Goal: Task Accomplishment & Management: Use online tool/utility

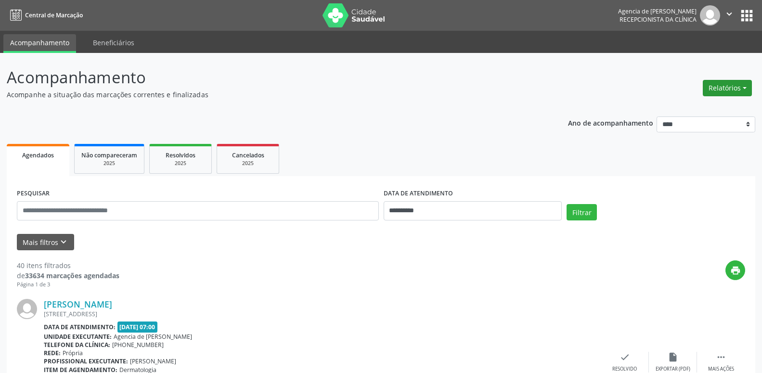
click at [736, 94] on button "Relatórios" at bounding box center [727, 88] width 49 height 16
click at [717, 109] on link "Agendamentos" at bounding box center [701, 108] width 104 height 13
select select "*"
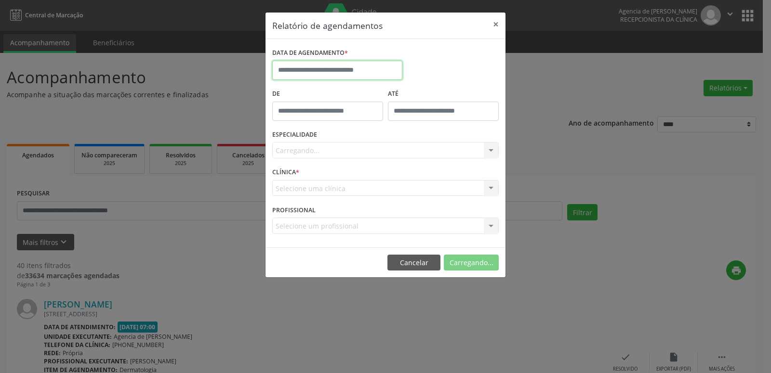
click at [345, 66] on input "text" at bounding box center [337, 70] width 130 height 19
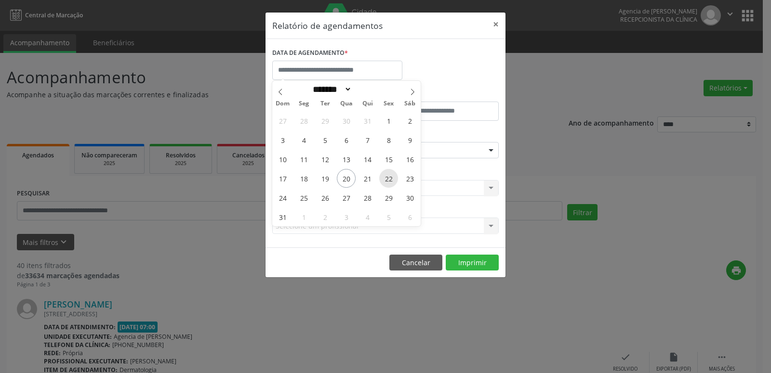
click at [389, 183] on span "22" at bounding box center [388, 178] width 19 height 19
type input "**********"
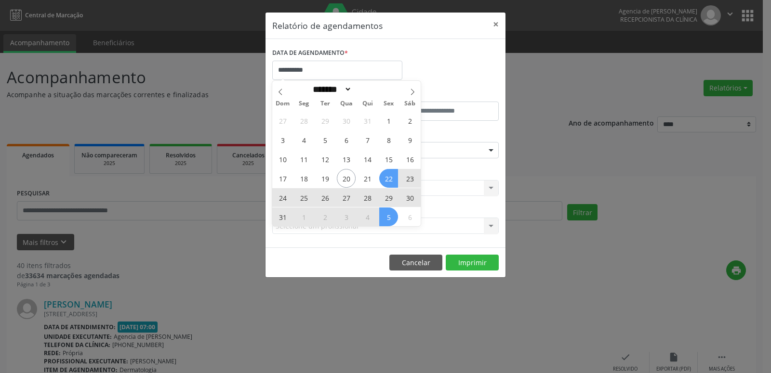
click at [390, 218] on span "5" at bounding box center [388, 217] width 19 height 19
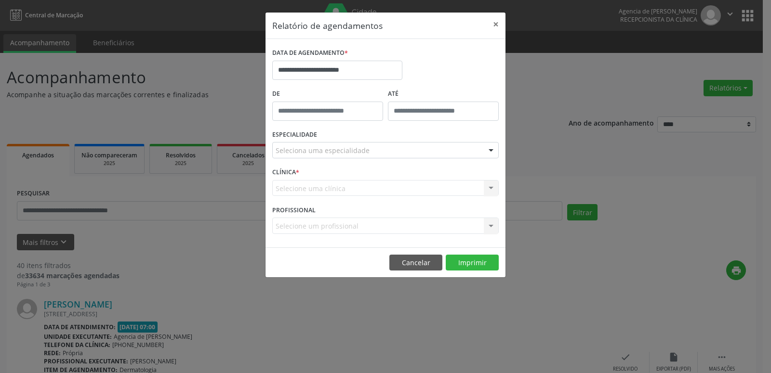
click at [324, 112] on input "text" at bounding box center [327, 111] width 111 height 19
type input "*****"
click at [415, 265] on button "Cancelar" at bounding box center [415, 263] width 53 height 16
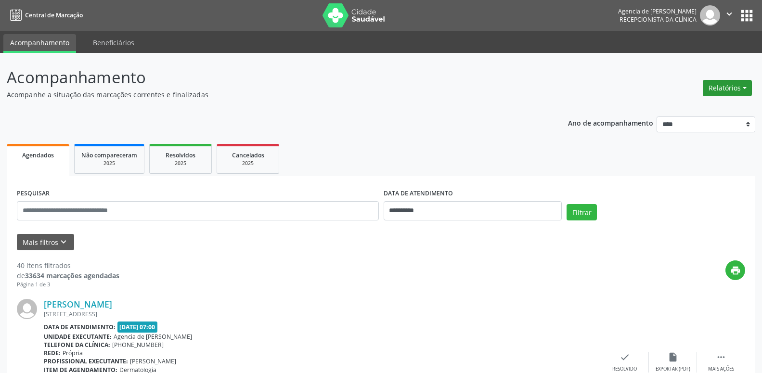
click at [739, 89] on button "Relatórios" at bounding box center [727, 88] width 49 height 16
click at [695, 111] on link "Agendamentos" at bounding box center [701, 108] width 104 height 13
select select "*"
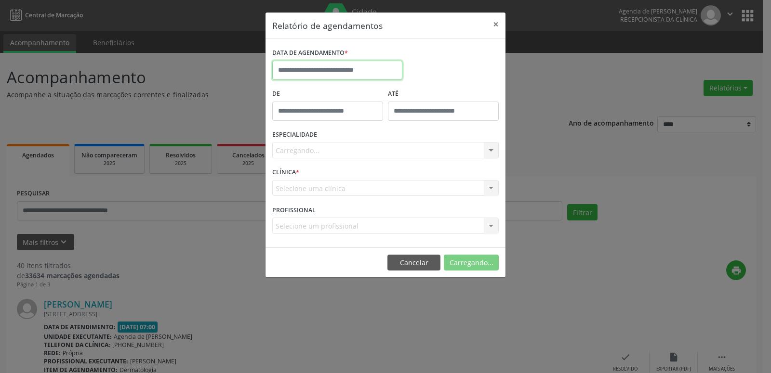
click at [340, 73] on input "text" at bounding box center [337, 70] width 130 height 19
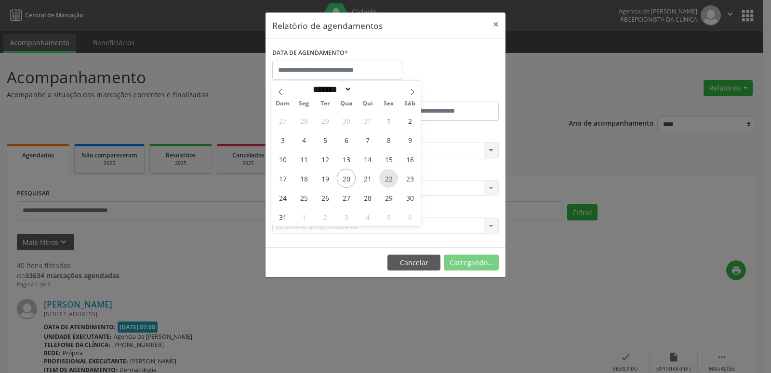
click at [386, 179] on span "22" at bounding box center [388, 178] width 19 height 19
type input "**********"
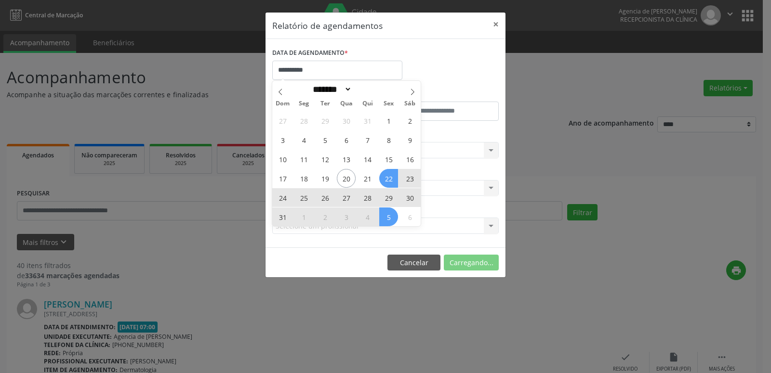
click at [393, 217] on span "5" at bounding box center [388, 217] width 19 height 19
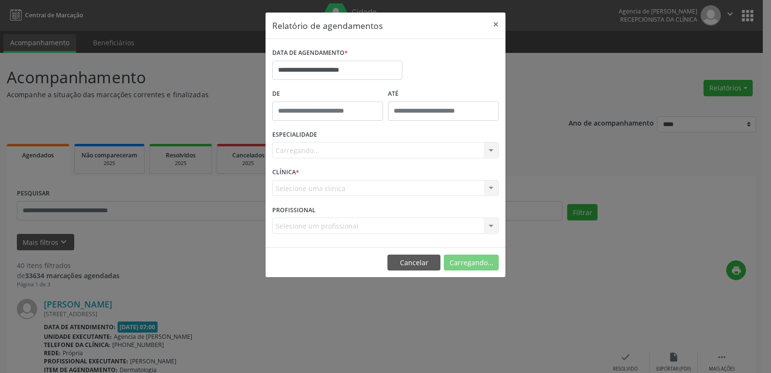
click at [344, 151] on div "Carregando... Todas as especialidades Alergologia Angiologia Arritmologia Cardi…" at bounding box center [385, 150] width 226 height 16
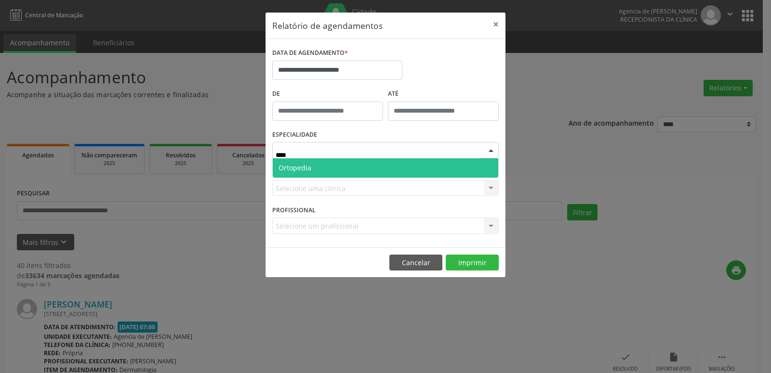
type input "*****"
click at [332, 172] on span "Ortopedia" at bounding box center [385, 167] width 225 height 19
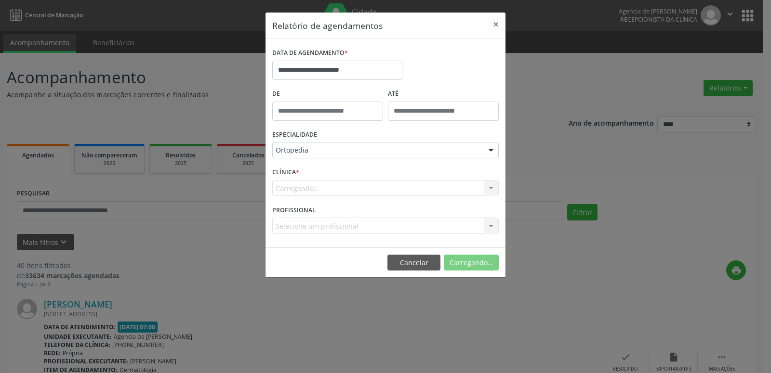
click at [330, 186] on div "Carregando... Nenhum resultado encontrado para: " " Não há nenhuma opção para s…" at bounding box center [385, 188] width 226 height 16
click at [328, 194] on div "Carregando... Nenhum resultado encontrado para: " " Não há nenhuma opção para s…" at bounding box center [385, 188] width 226 height 16
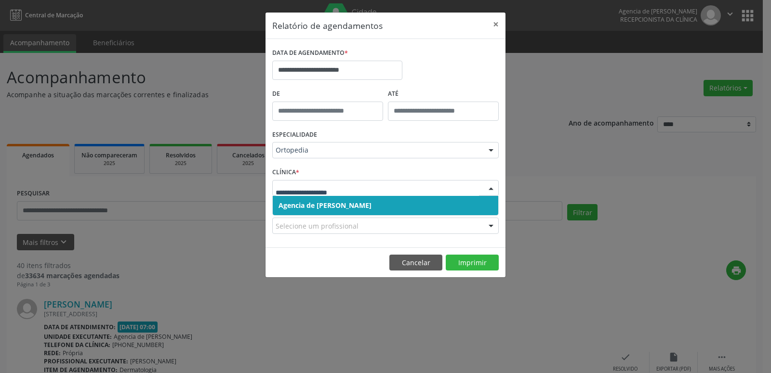
click at [329, 189] on input "text" at bounding box center [376, 192] width 203 height 19
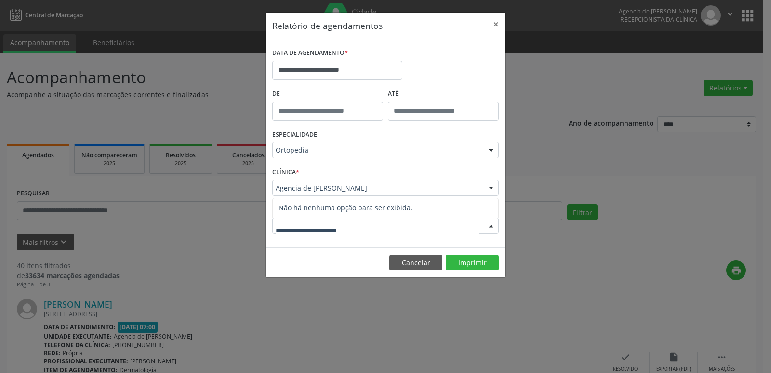
click at [312, 228] on input "text" at bounding box center [376, 230] width 203 height 19
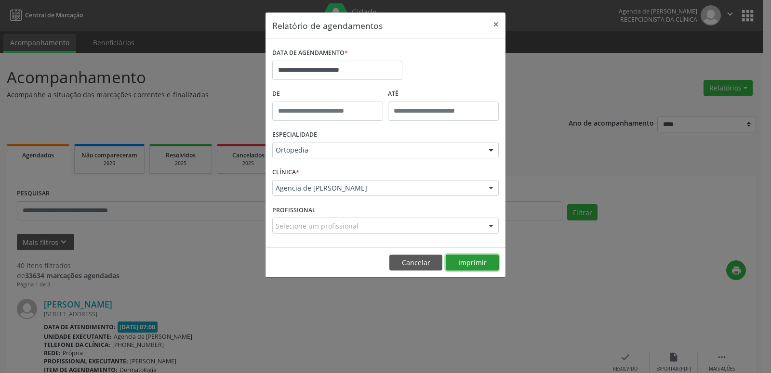
click at [471, 263] on button "Imprimir" at bounding box center [471, 263] width 53 height 16
click at [415, 265] on button "Cancelar" at bounding box center [415, 263] width 53 height 16
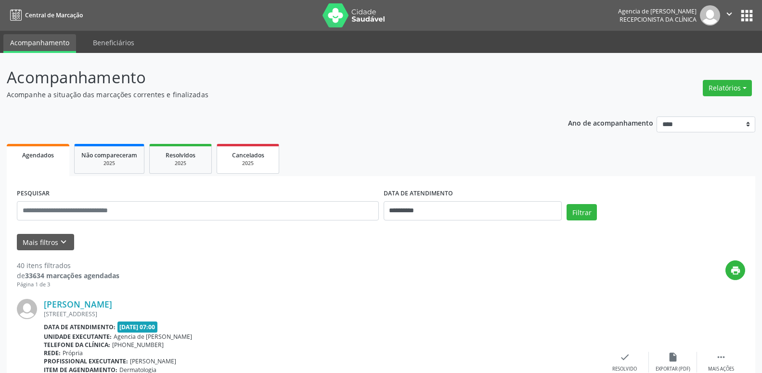
click at [246, 159] on span "Cancelados" at bounding box center [248, 155] width 32 height 8
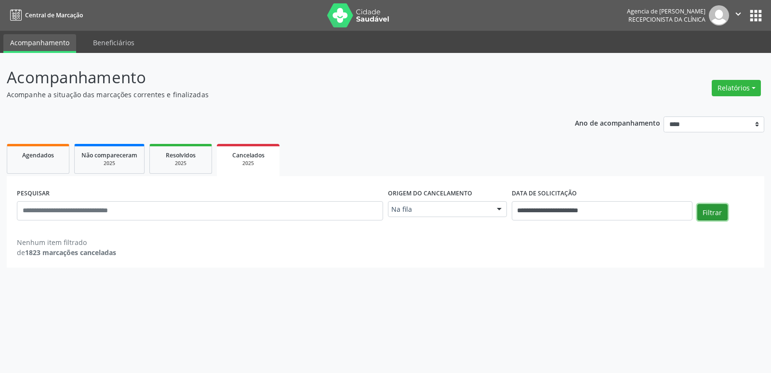
click at [702, 212] on button "Filtrar" at bounding box center [712, 212] width 30 height 16
click at [733, 90] on button "Relatórios" at bounding box center [735, 88] width 49 height 16
click at [679, 109] on link "Agendamentos" at bounding box center [709, 108] width 104 height 13
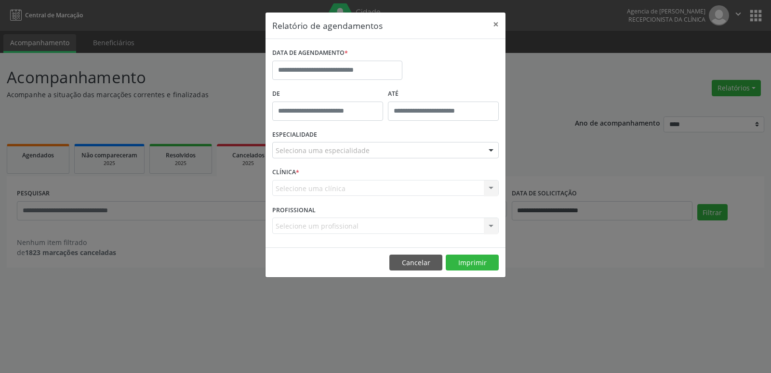
click at [348, 109] on input "text" at bounding box center [327, 111] width 111 height 19
type input "*****"
click at [341, 62] on input "text" at bounding box center [337, 70] width 130 height 19
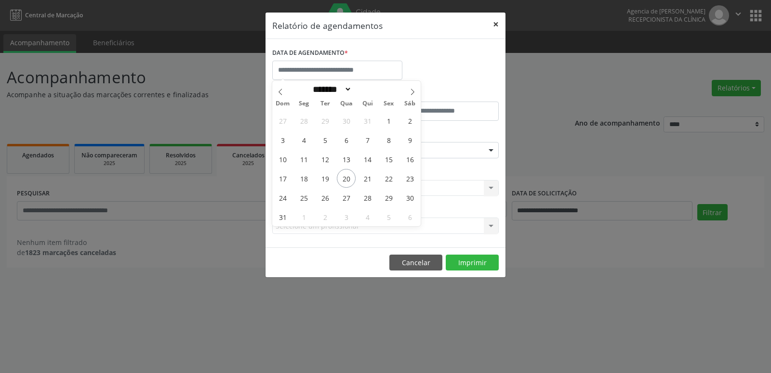
click at [495, 22] on button "×" at bounding box center [495, 25] width 19 height 24
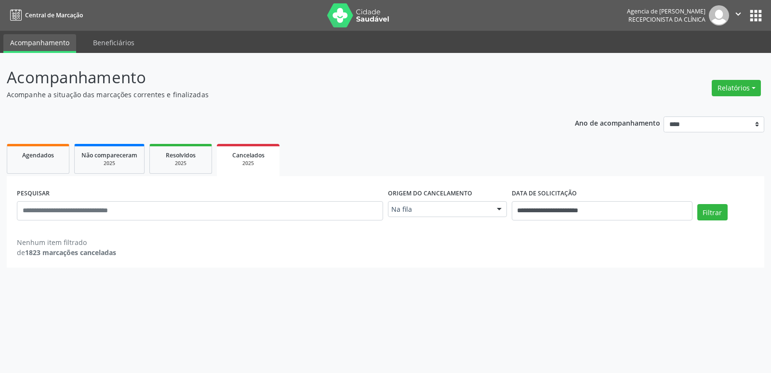
click at [740, 78] on div "Relatórios Agendamentos Procedimentos realizados" at bounding box center [736, 88] width 56 height 23
click at [739, 86] on button "Relatórios" at bounding box center [735, 88] width 49 height 16
click at [727, 103] on link "Agendamentos" at bounding box center [709, 108] width 104 height 13
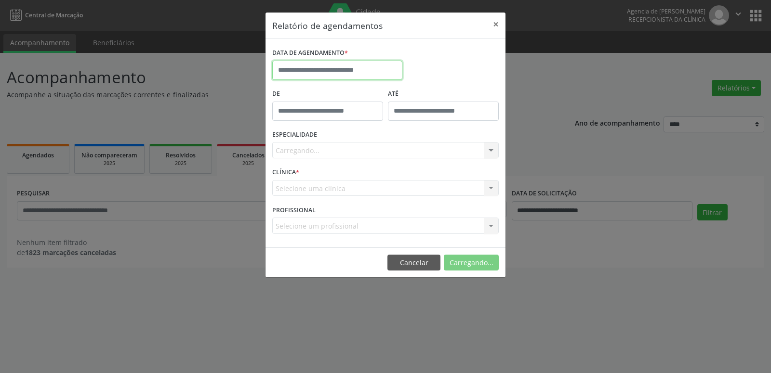
click at [374, 70] on input "text" at bounding box center [337, 70] width 130 height 19
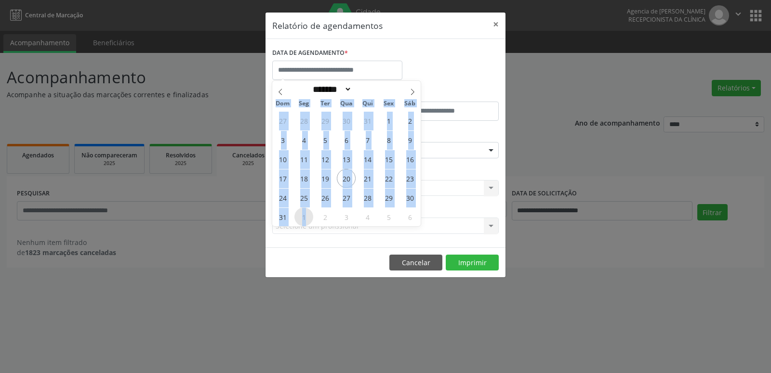
click at [304, 215] on span "1" at bounding box center [303, 217] width 19 height 19
type input "**********"
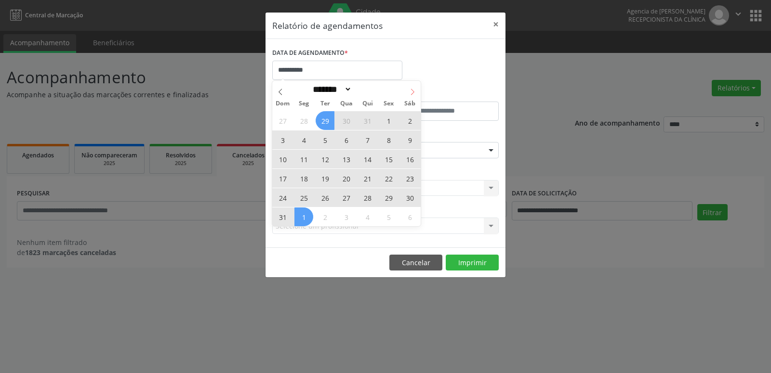
click at [415, 92] on icon at bounding box center [412, 92] width 7 height 7
select select "*"
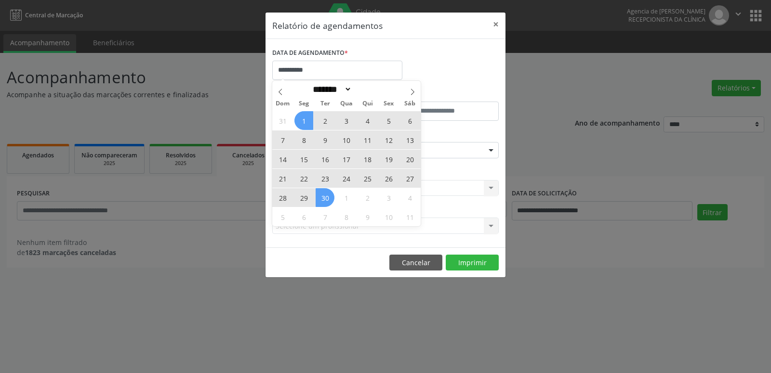
click at [323, 202] on span "30" at bounding box center [324, 197] width 19 height 19
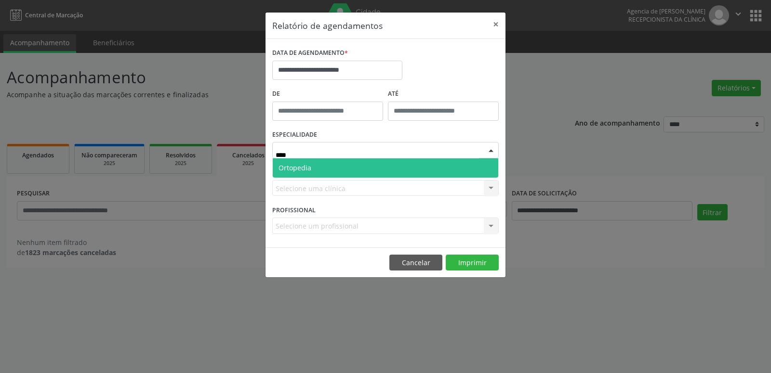
type input "*****"
click at [373, 171] on span "Ortopedia" at bounding box center [385, 167] width 225 height 19
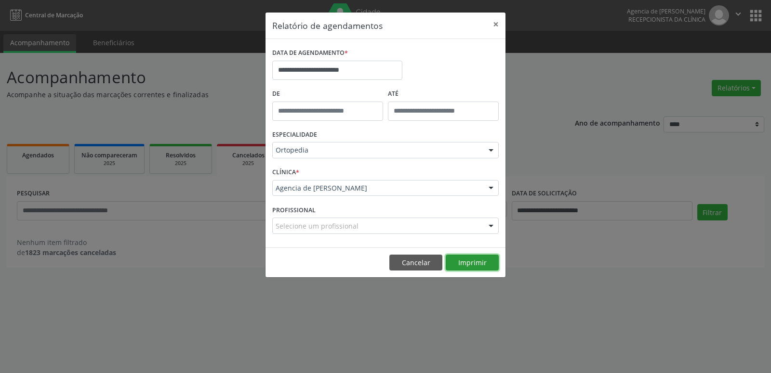
click at [468, 262] on button "Imprimir" at bounding box center [471, 263] width 53 height 16
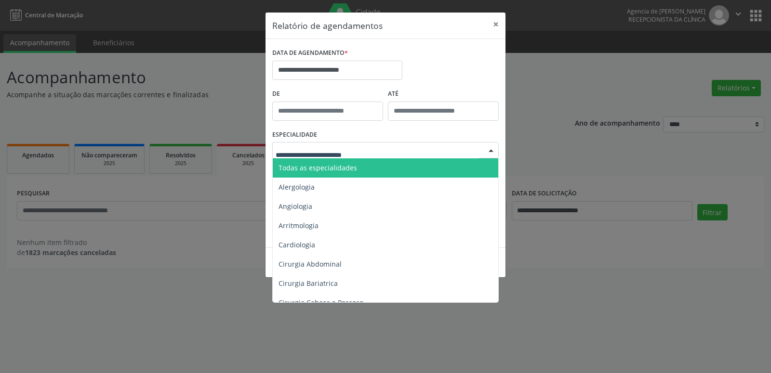
click at [348, 166] on span "Todas as especialidades" at bounding box center [317, 167] width 78 height 9
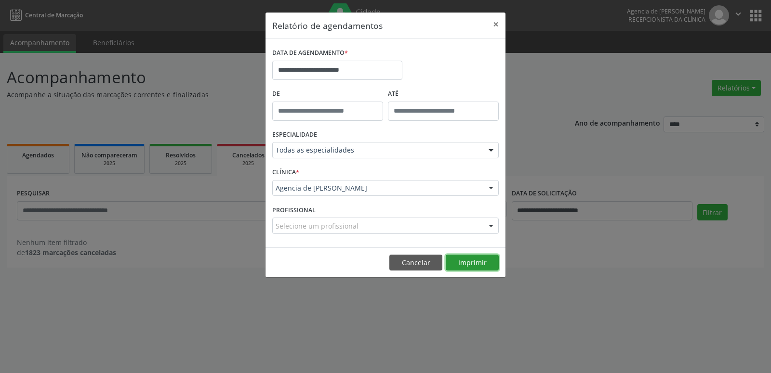
click at [470, 261] on button "Imprimir" at bounding box center [471, 263] width 53 height 16
click at [476, 265] on button "Imprimir" at bounding box center [471, 263] width 53 height 16
